Goal: Task Accomplishment & Management: Use online tool/utility

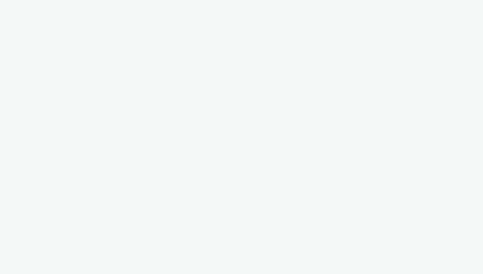
select select "af150737-b43f-4ba5-bd9a-a1cb8d97585b"
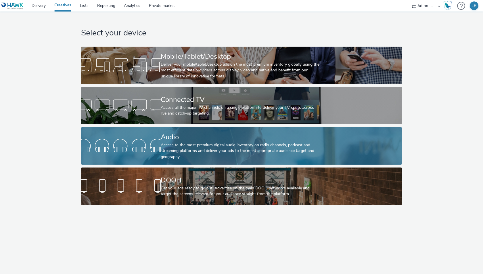
click at [147, 138] on div at bounding box center [121, 145] width 80 height 18
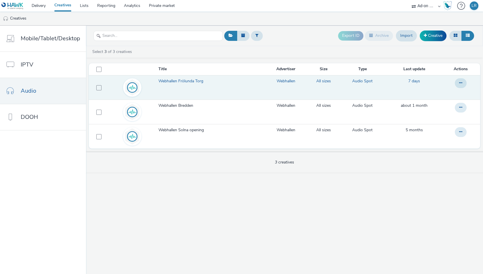
click at [193, 82] on span "Webhallen Frölunda Torg" at bounding box center [181, 81] width 47 height 6
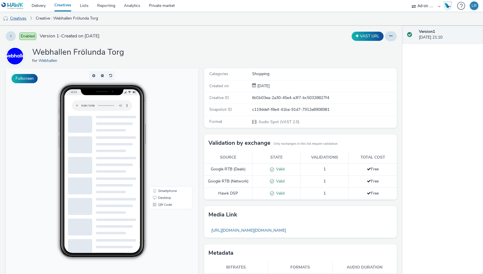
click at [24, 17] on link "Creatives" at bounding box center [14, 18] width 29 height 14
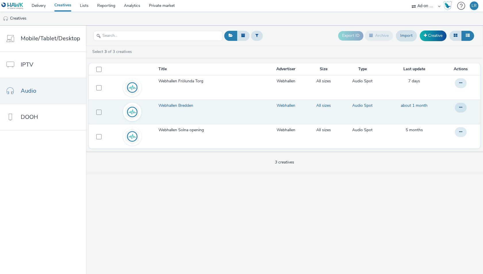
click at [177, 107] on span "Webhallen Bredden" at bounding box center [176, 106] width 37 height 6
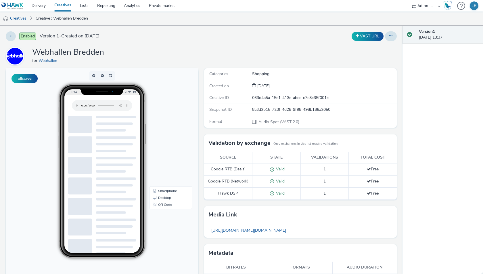
click at [22, 19] on link "Creatives" at bounding box center [14, 18] width 29 height 14
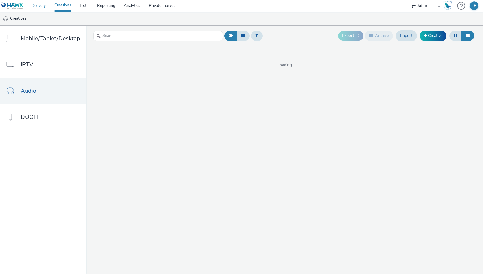
click at [37, 6] on link "Delivery" at bounding box center [38, 5] width 23 height 11
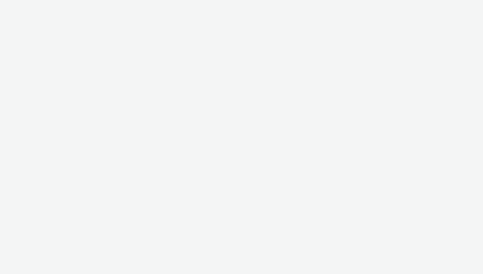
select select "af150737-b43f-4ba5-bd9a-a1cb8d97585b"
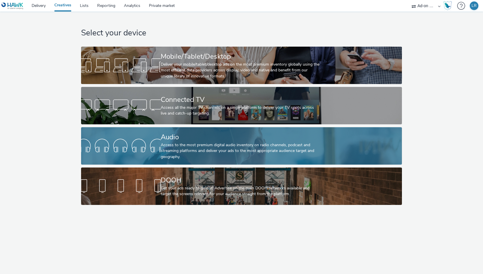
click at [190, 143] on div "Access to the most premium digital audio inventory on radio channels, podcast a…" at bounding box center [240, 151] width 159 height 18
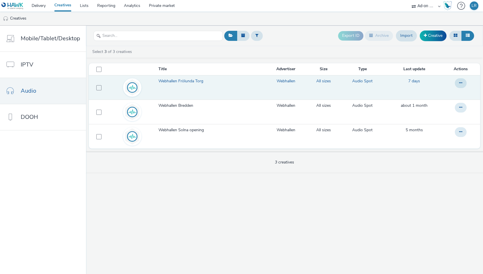
click at [192, 80] on span "Webhallen Frölunda Torg" at bounding box center [181, 81] width 47 height 6
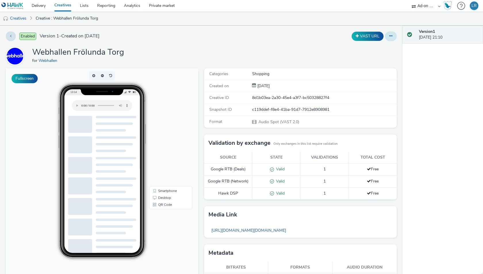
click at [388, 34] on button at bounding box center [391, 36] width 12 height 10
click at [383, 51] on link "Edit" at bounding box center [374, 47] width 43 height 11
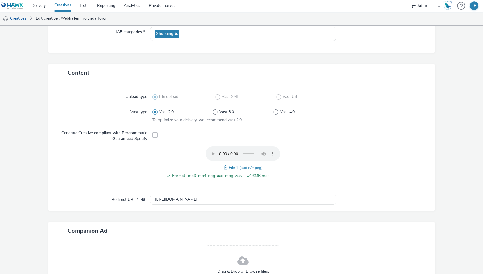
scroll to position [97, 0]
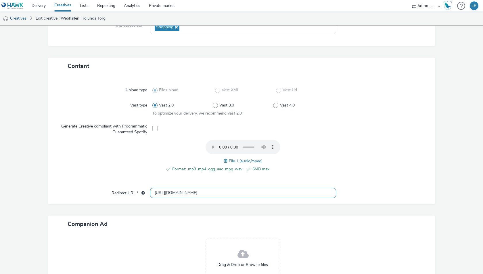
click at [161, 191] on input "http://webhallen.com" at bounding box center [243, 193] width 186 height 10
type input "https://webhallen.com"
click at [383, 195] on div at bounding box center [382, 193] width 93 height 10
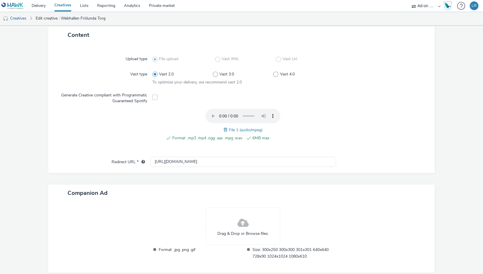
scroll to position [152, 0]
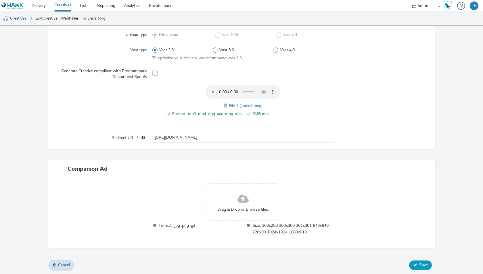
click at [426, 265] on span "Save" at bounding box center [423, 264] width 9 height 5
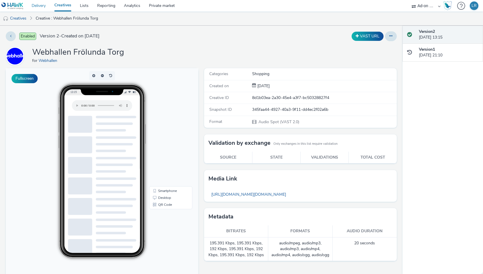
click at [36, 5] on link "Delivery" at bounding box center [38, 5] width 23 height 11
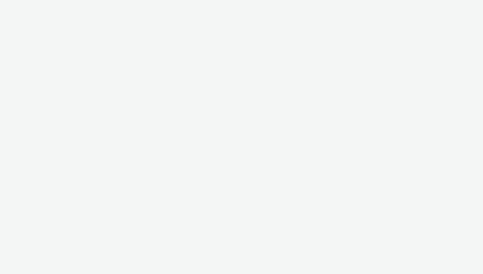
select select "af150737-b43f-4ba5-bd9a-a1cb8d97585b"
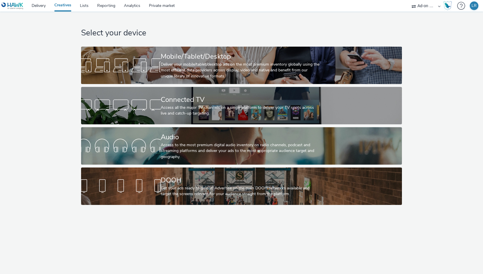
click at [175, 126] on div "Select your device Mobile/Tablet/Desktop Deliver your mobile/tablet/desktop ads…" at bounding box center [241, 109] width 324 height 196
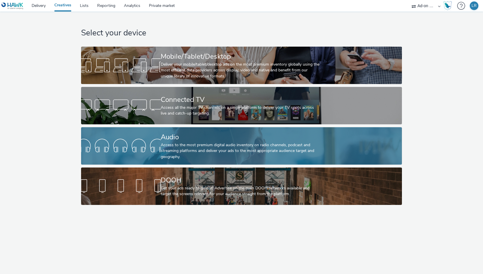
click at [177, 141] on div "Audio" at bounding box center [240, 137] width 159 height 10
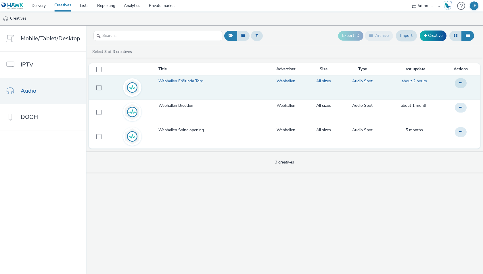
click at [180, 80] on span "Webhallen Frölunda Torg" at bounding box center [181, 81] width 47 height 6
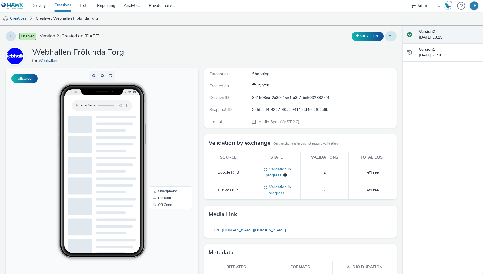
click at [391, 34] on icon at bounding box center [390, 36] width 3 height 4
click at [382, 48] on link "Edit" at bounding box center [374, 47] width 43 height 11
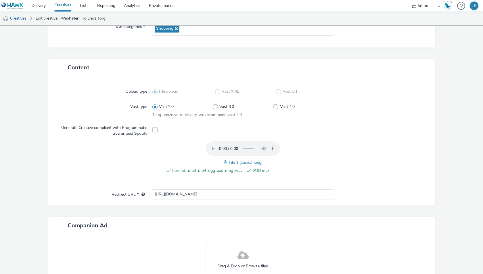
scroll to position [95, 0]
click at [155, 129] on span at bounding box center [154, 130] width 5 height 5
click at [155, 128] on span at bounding box center [154, 130] width 5 height 5
click at [103, 147] on div at bounding box center [106, 161] width 94 height 39
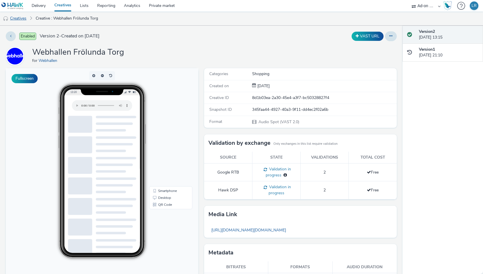
click at [18, 20] on link "Creatives" at bounding box center [14, 18] width 29 height 14
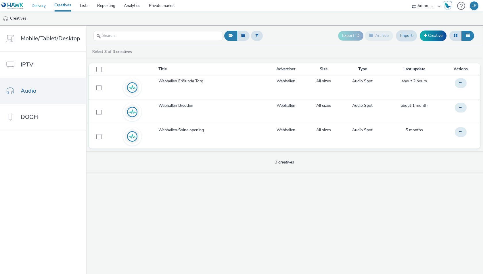
click at [41, 8] on link "Delivery" at bounding box center [38, 5] width 23 height 11
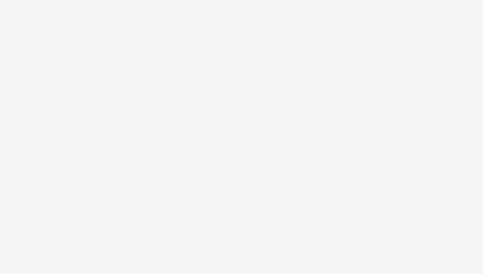
select select "af150737-b43f-4ba5-bd9a-a1cb8d97585b"
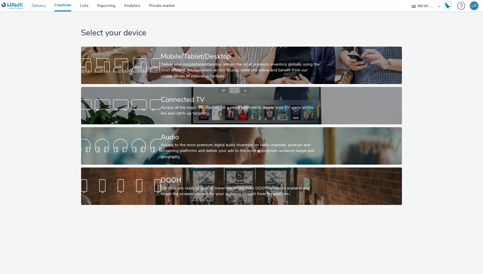
click at [36, 6] on link "Delivery" at bounding box center [38, 5] width 23 height 11
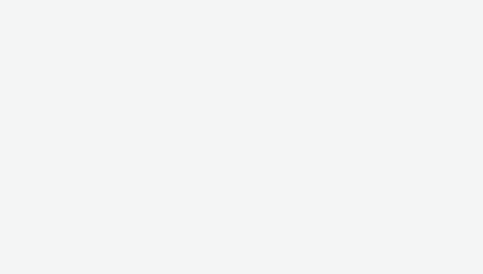
select select "af150737-b43f-4ba5-bd9a-a1cb8d97585b"
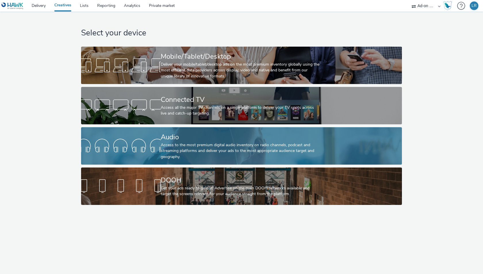
click at [167, 138] on div "Audio" at bounding box center [240, 137] width 159 height 10
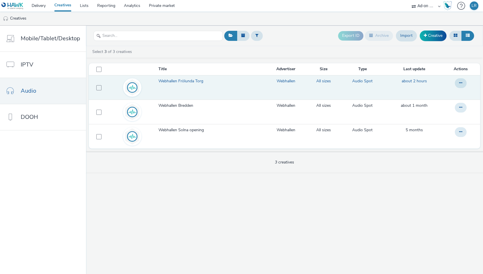
click at [186, 80] on span "Webhallen Frölunda Torg" at bounding box center [181, 81] width 47 height 6
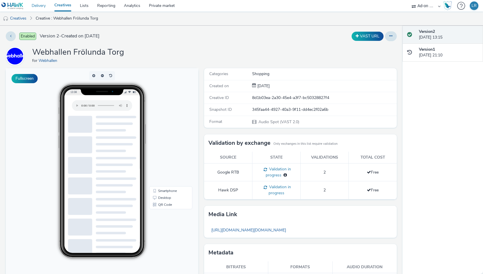
click at [34, 5] on link "Delivery" at bounding box center [38, 5] width 23 height 11
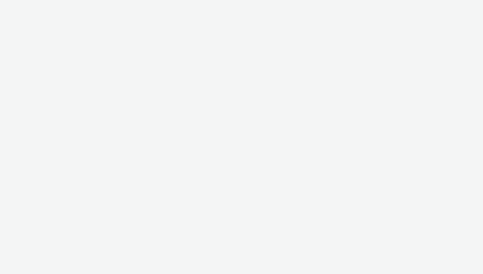
select select "af150737-b43f-4ba5-bd9a-a1cb8d97585b"
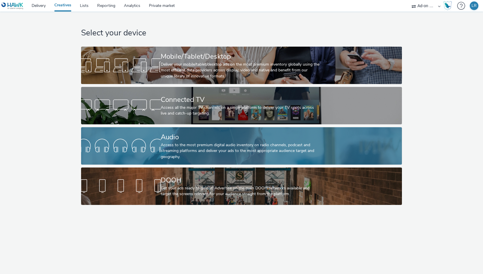
click at [195, 141] on div "Audio" at bounding box center [240, 137] width 159 height 10
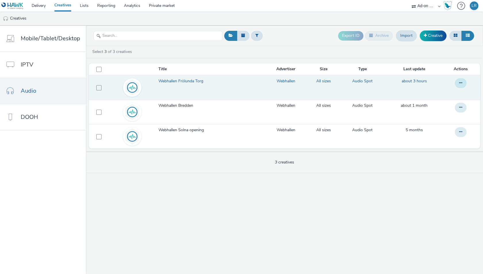
click at [460, 81] on icon at bounding box center [460, 83] width 3 height 4
click at [169, 80] on span "Webhallen Frölunda Torg" at bounding box center [181, 81] width 47 height 6
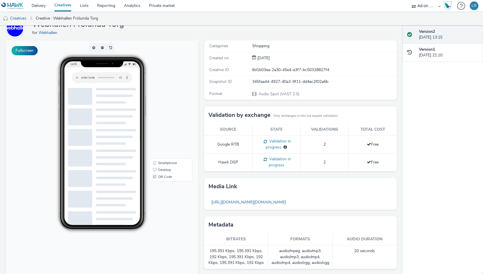
scroll to position [36, 0]
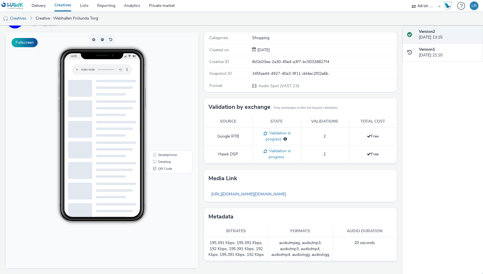
click at [260, 178] on div "Media link" at bounding box center [300, 178] width 193 height 17
click at [271, 174] on div "Media link" at bounding box center [300, 178] width 193 height 17
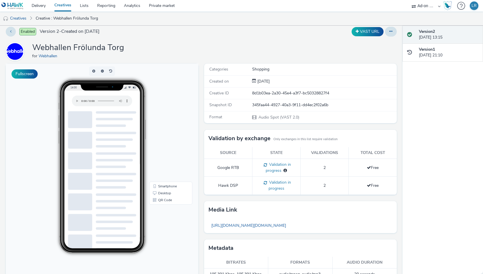
scroll to position [0, 0]
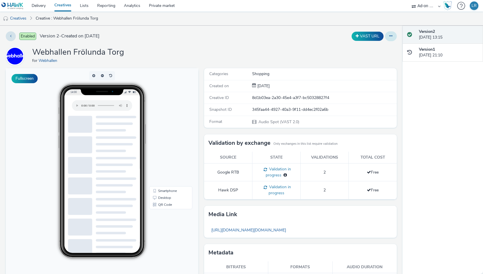
click at [391, 35] on icon at bounding box center [390, 36] width 3 height 4
click at [222, 45] on div "Enabled Version 2 - Created on 11 September 2025 VAST URL Edit Duplicate Copy I…" at bounding box center [201, 150] width 402 height 248
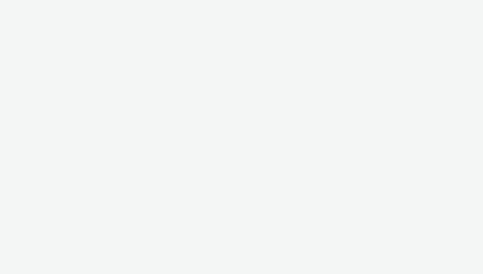
select select "af150737-b43f-4ba5-bd9a-a1cb8d97585b"
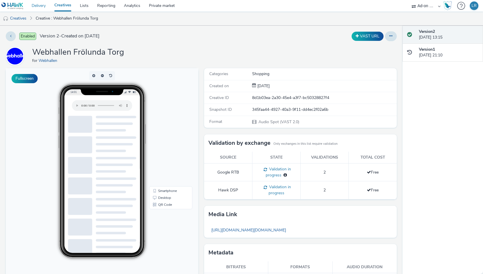
click at [34, 6] on link "Delivery" at bounding box center [38, 5] width 23 height 11
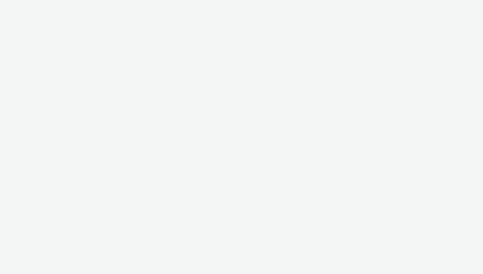
select select "af150737-b43f-4ba5-bd9a-a1cb8d97585b"
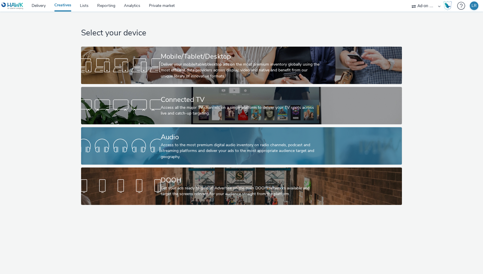
click at [184, 141] on div "Audio" at bounding box center [240, 137] width 159 height 10
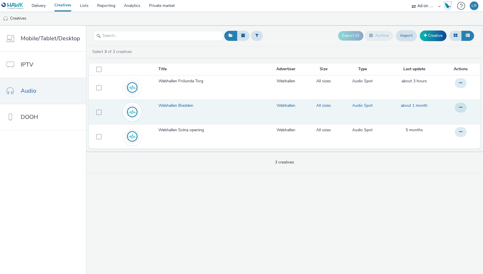
click at [177, 107] on span "Webhallen Bredden" at bounding box center [176, 106] width 37 height 6
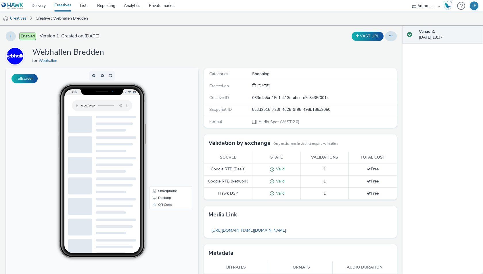
click at [64, 7] on link "Creatives" at bounding box center [63, 5] width 26 height 11
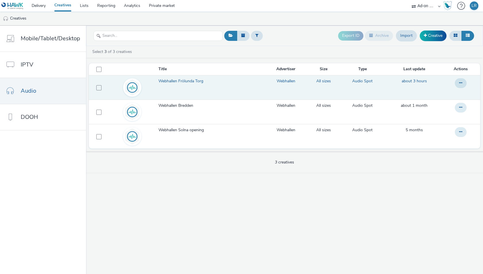
click at [183, 86] on link "Webhallen Frölunda Torg" at bounding box center [211, 82] width 106 height 9
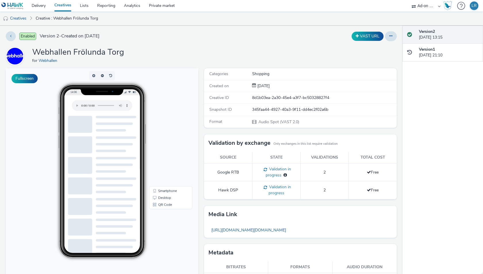
click at [272, 122] on span "Audio Spot (VAST 2.0)" at bounding box center [278, 121] width 41 height 5
click at [175, 35] on div "Enabled Version 2 - Created on 11 September 2025" at bounding box center [123, 36] width 234 height 10
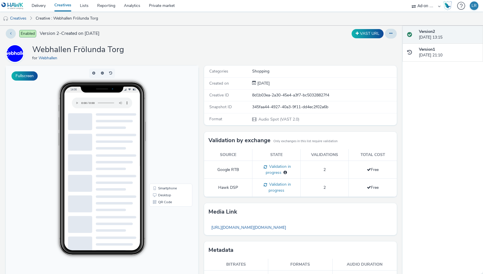
scroll to position [0, 0]
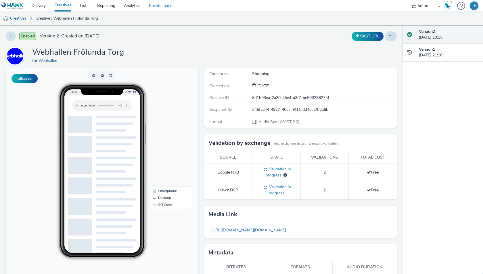
click at [170, 5] on link "Private market" at bounding box center [162, 5] width 34 height 11
